Goal: Transaction & Acquisition: Purchase product/service

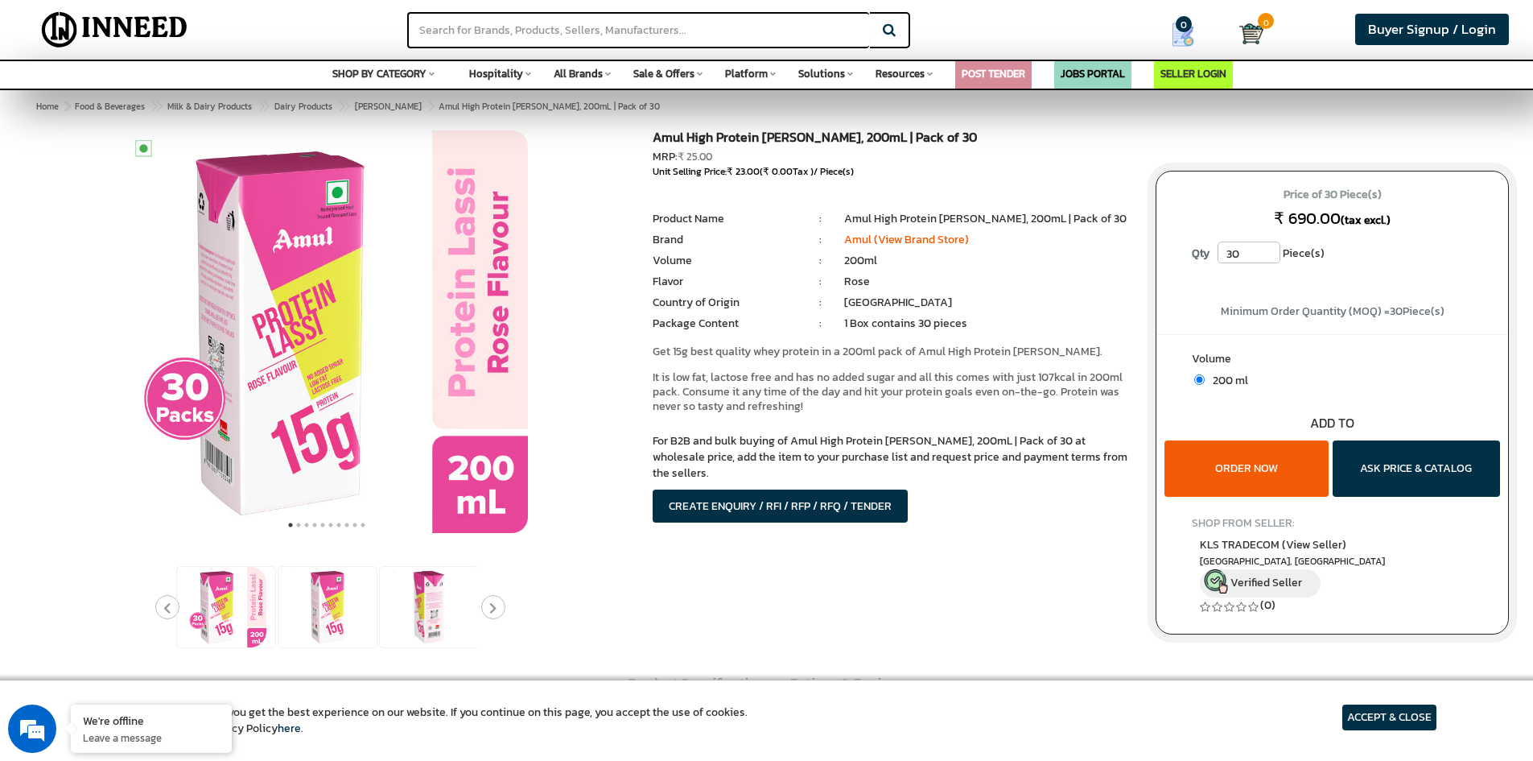
click at [740, 165] on span "₹ 23.00" at bounding box center [743, 171] width 33 height 14
drag, startPoint x: 270, startPoint y: 286, endPoint x: 285, endPoint y: 288, distance: 14.7
click at [274, 286] on img at bounding box center [327, 331] width 402 height 402
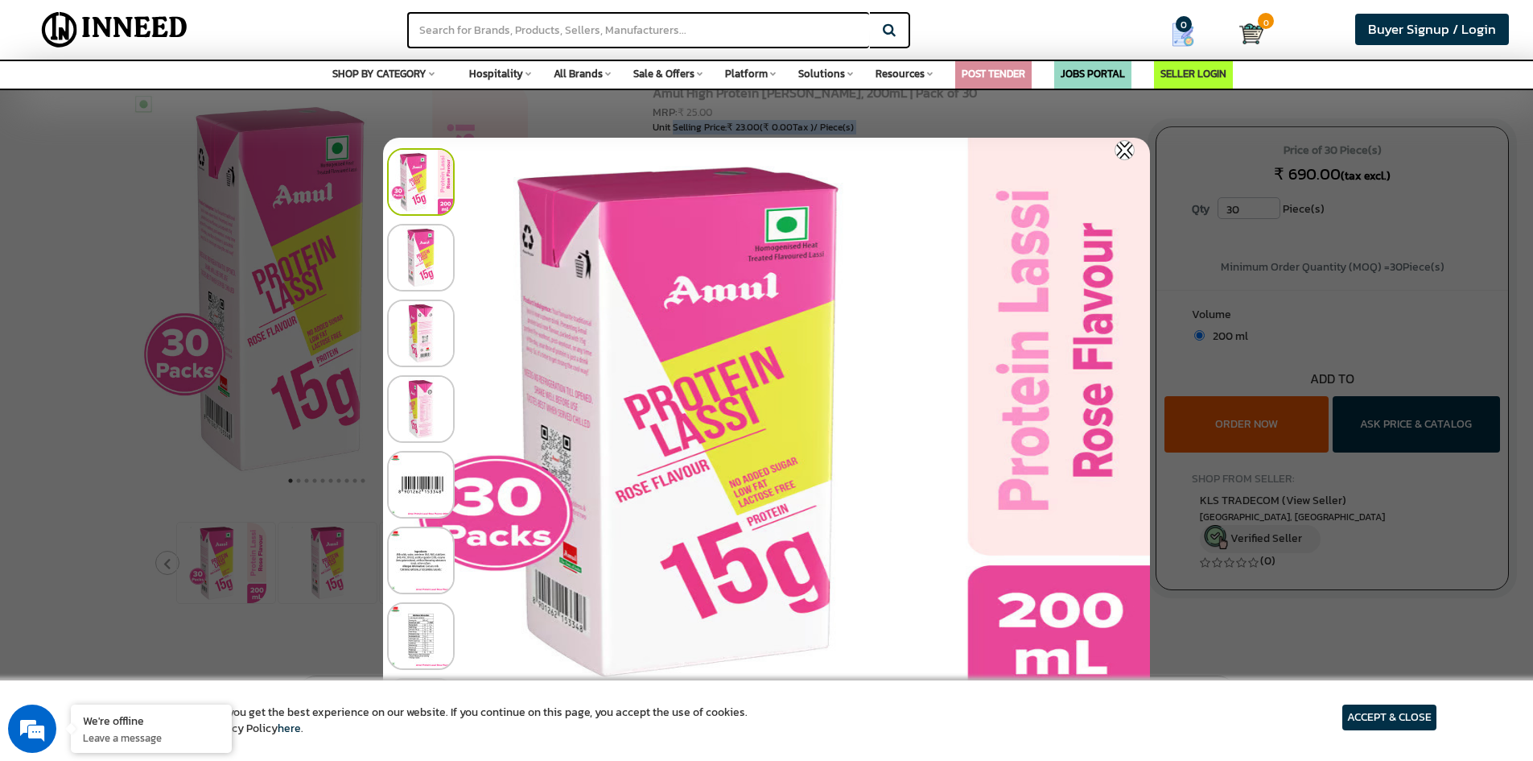
scroll to position [80, 0]
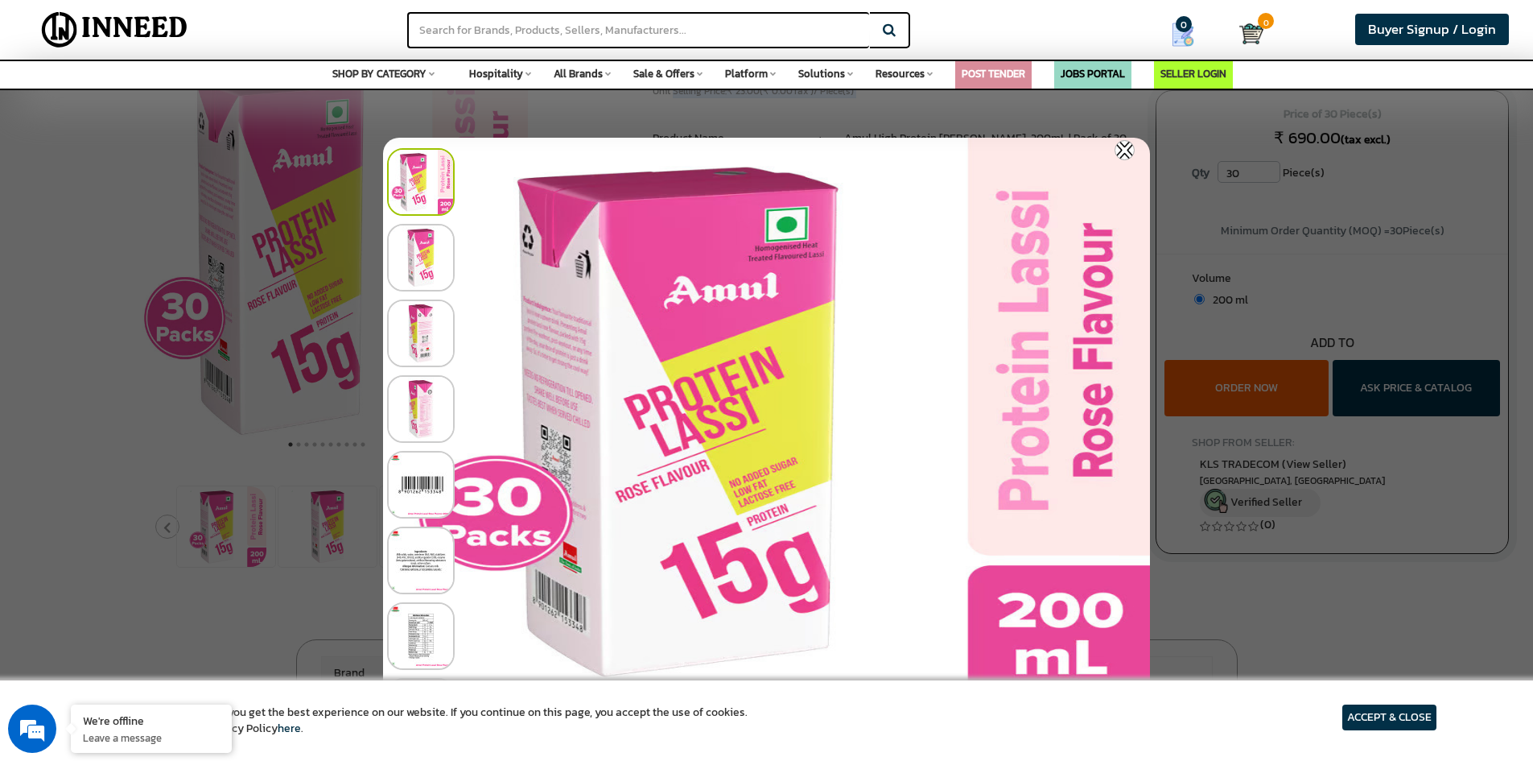
click at [1128, 142] on img at bounding box center [1125, 150] width 20 height 20
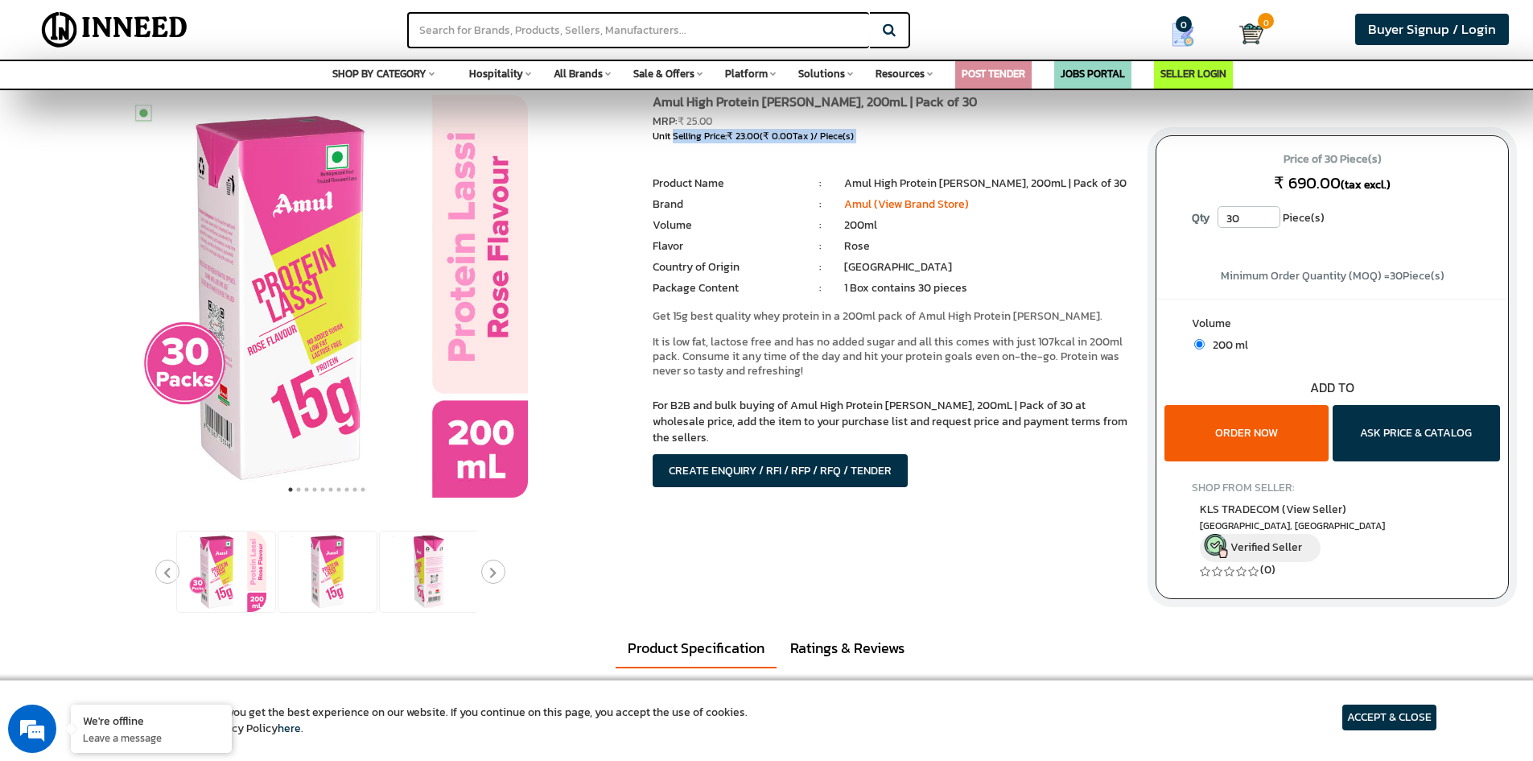
scroll to position [0, 0]
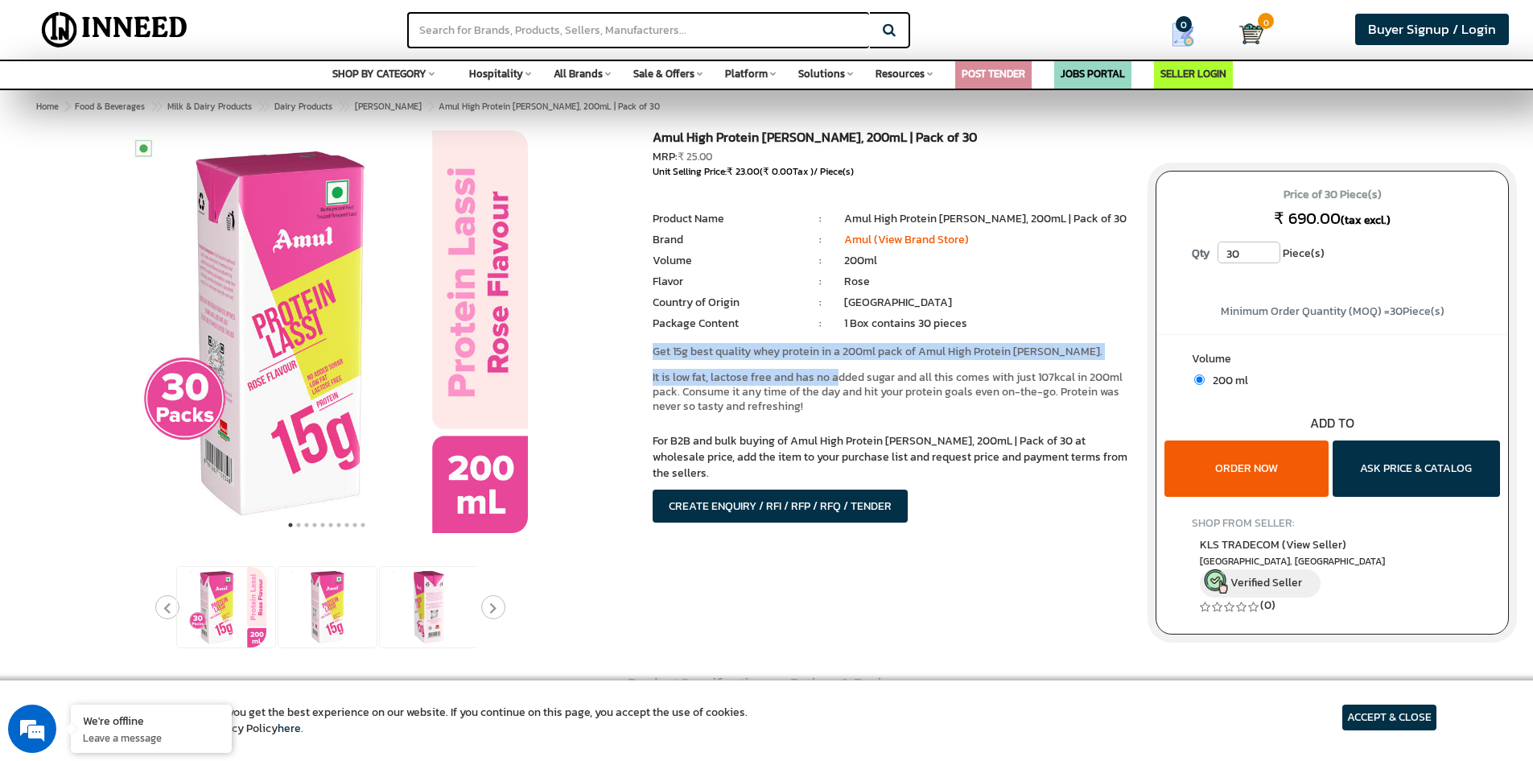
drag, startPoint x: 650, startPoint y: 353, endPoint x: 837, endPoint y: 361, distance: 186.9
click at [837, 361] on div "Amul High Protein [PERSON_NAME], 200mL | Pack of 30 MRP: ₹ 25.00 Unit Selling P…" at bounding box center [892, 346] width 503 height 432
click at [766, 355] on p "Get 15g best quality whey protein in a 200ml pack of Amul High Protein [PERSON_…" at bounding box center [892, 351] width 479 height 14
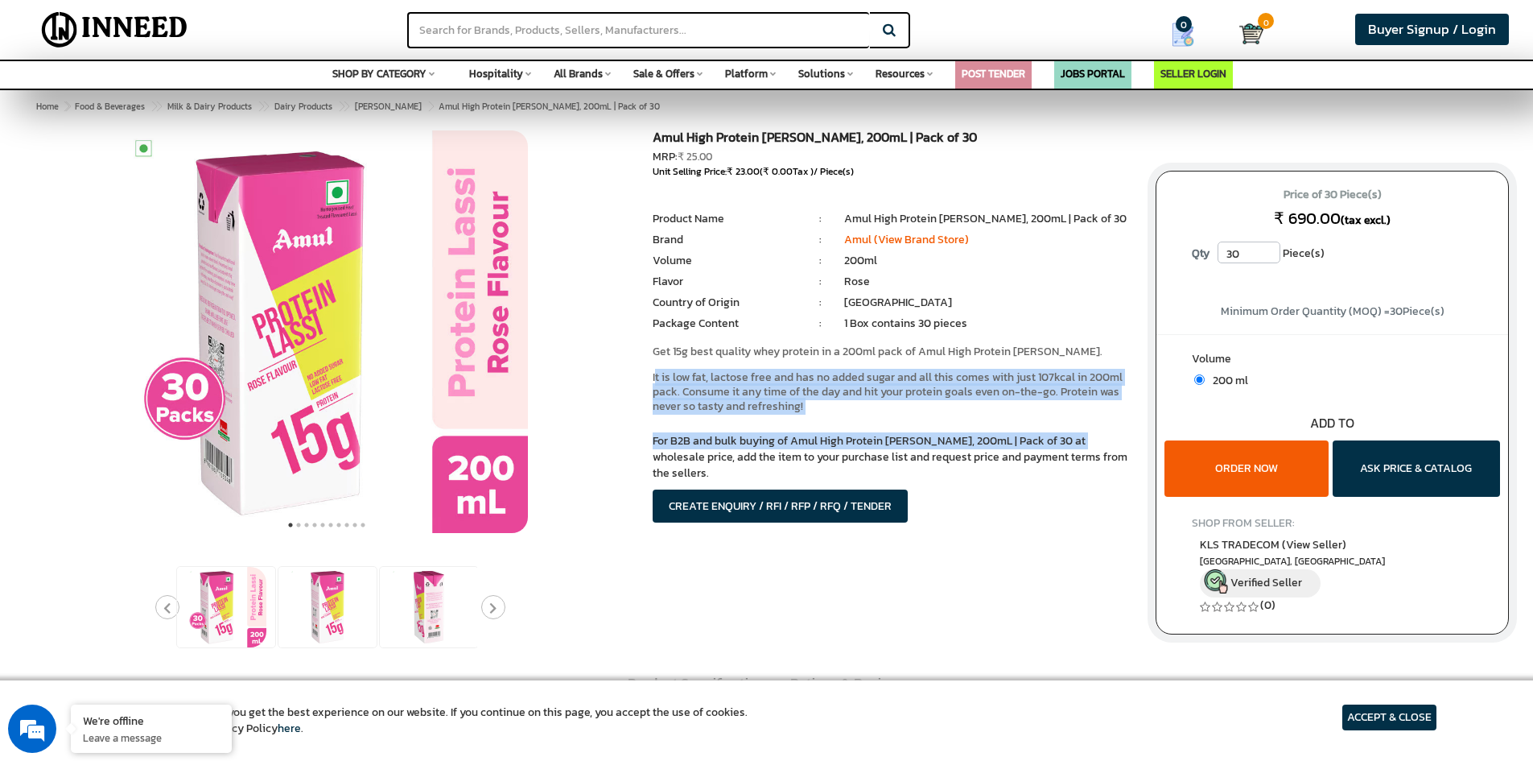
drag, startPoint x: 654, startPoint y: 381, endPoint x: 973, endPoint y: 433, distance: 322.9
click at [973, 433] on div "Amul High Protein [PERSON_NAME], 200mL | Pack of 30 MRP: ₹ 25.00 Unit Selling P…" at bounding box center [892, 346] width 503 height 432
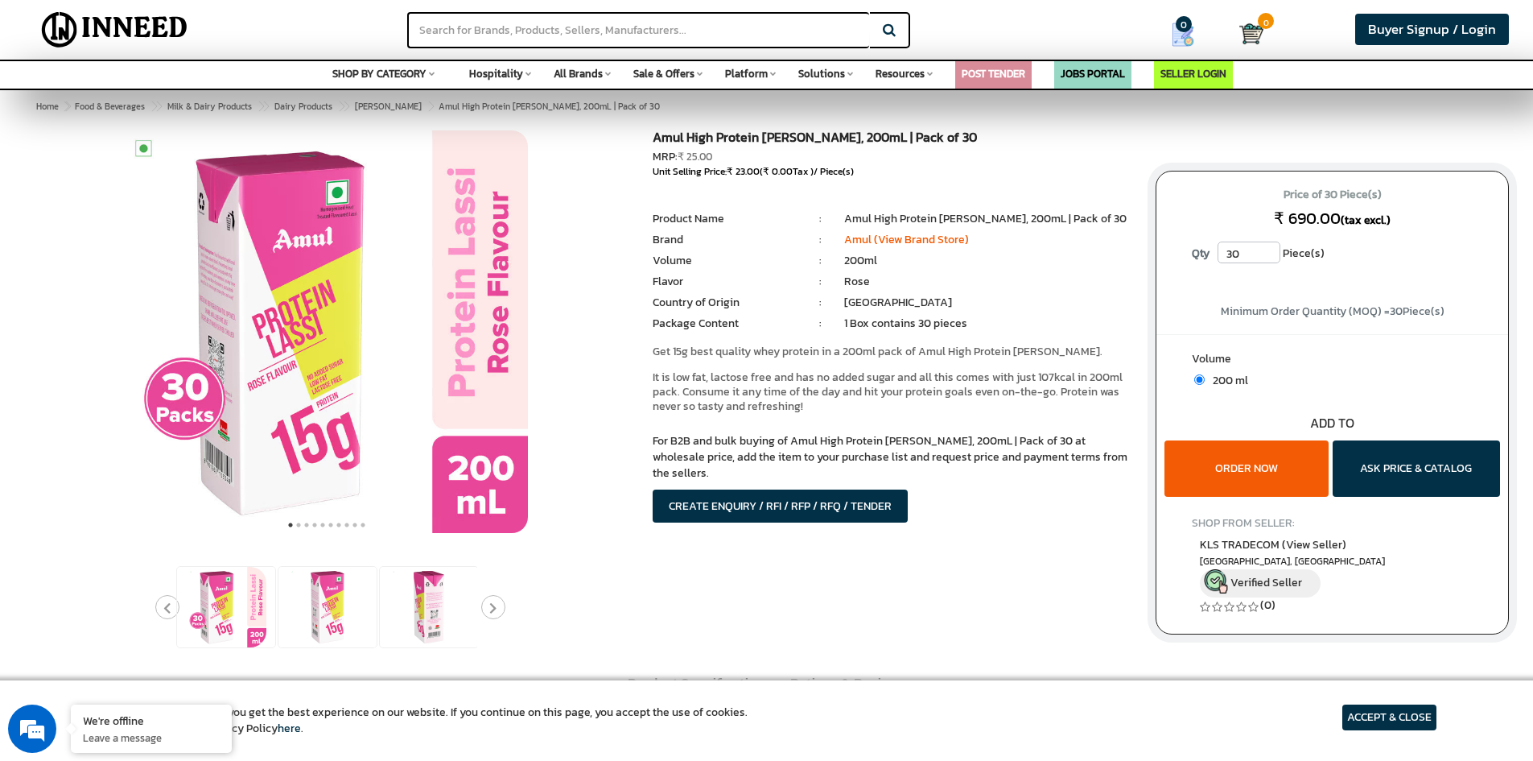
click at [979, 495] on div "For B2B and bulk buying of Amul High Protein [PERSON_NAME], 200mL | Pack of 30 …" at bounding box center [892, 477] width 479 height 89
